Goal: Task Accomplishment & Management: Manage account settings

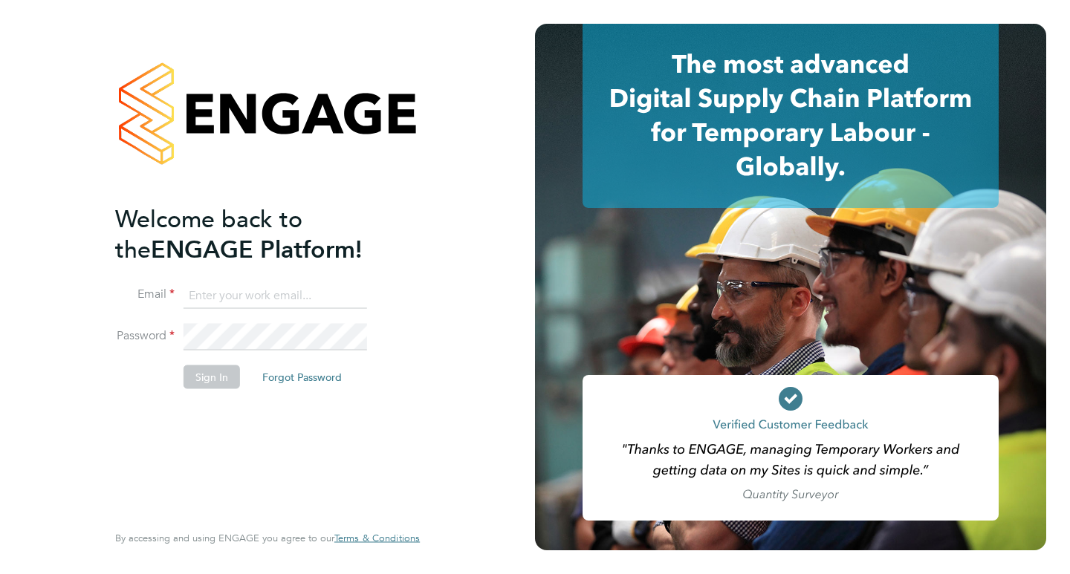
type input "karen@quantacontracts.com"
click at [211, 368] on button "Sign In" at bounding box center [212, 378] width 56 height 24
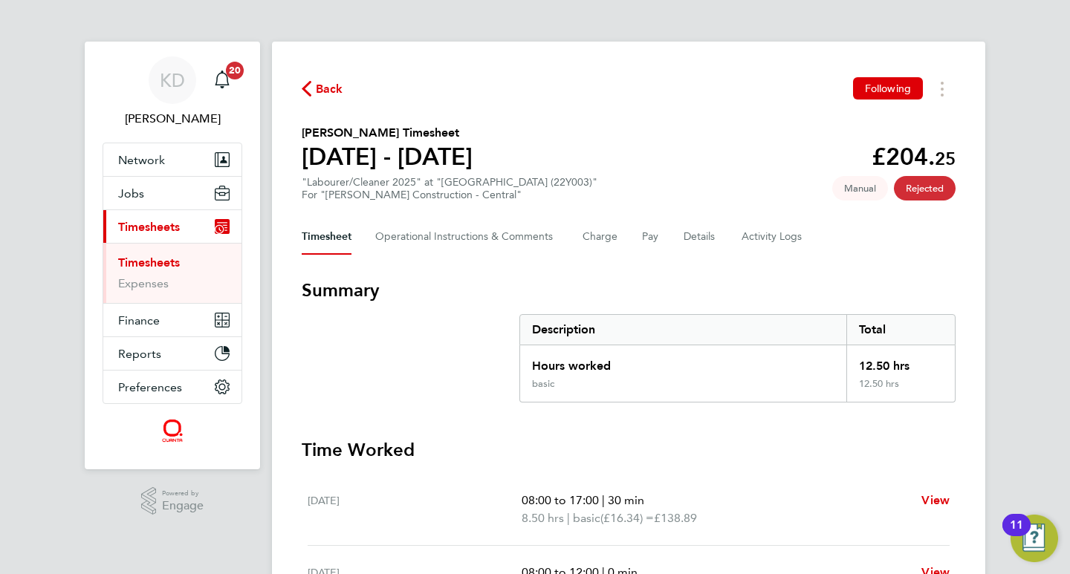
click at [140, 264] on link "Timesheets" at bounding box center [149, 263] width 62 height 14
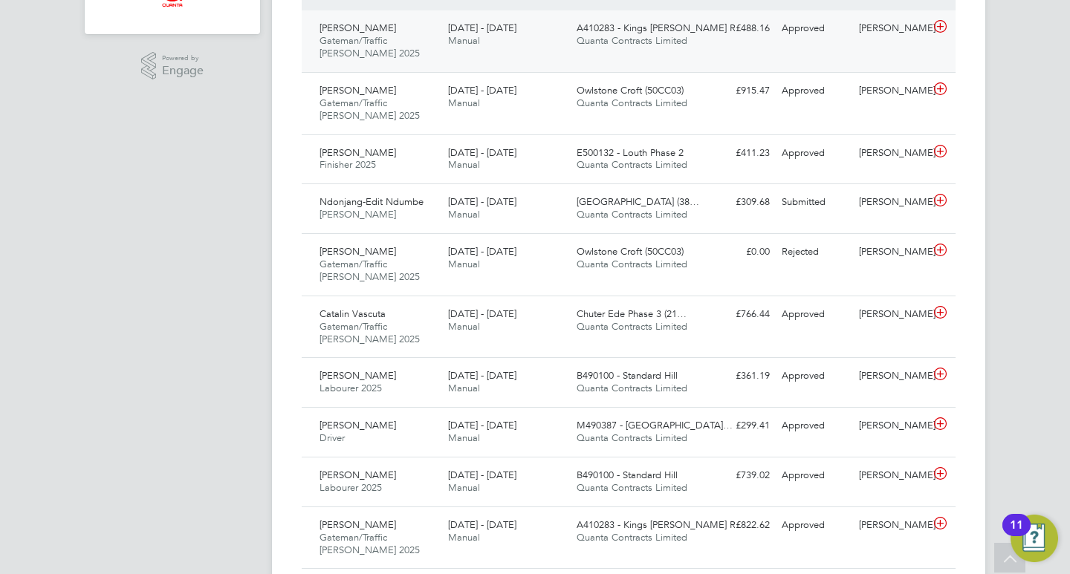
click at [533, 39] on div "[DATE] - [DATE] Manual" at bounding box center [506, 34] width 129 height 37
